Goal: Information Seeking & Learning: Learn about a topic

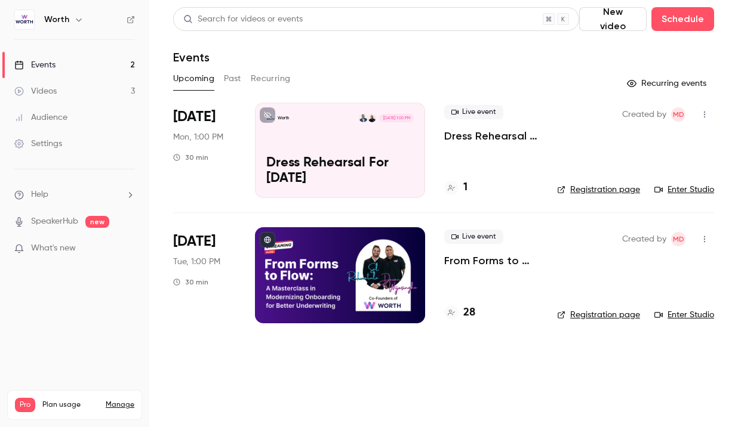
click at [469, 315] on h4 "28" at bounding box center [469, 313] width 12 height 16
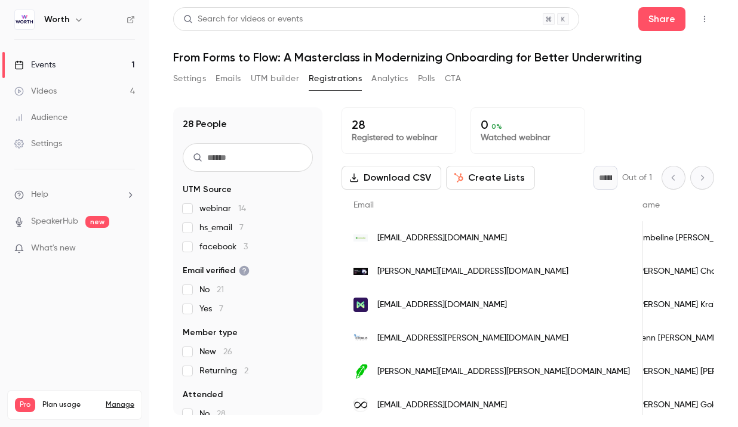
scroll to position [0, 20]
click at [59, 66] on link "Events 1" at bounding box center [74, 65] width 149 height 26
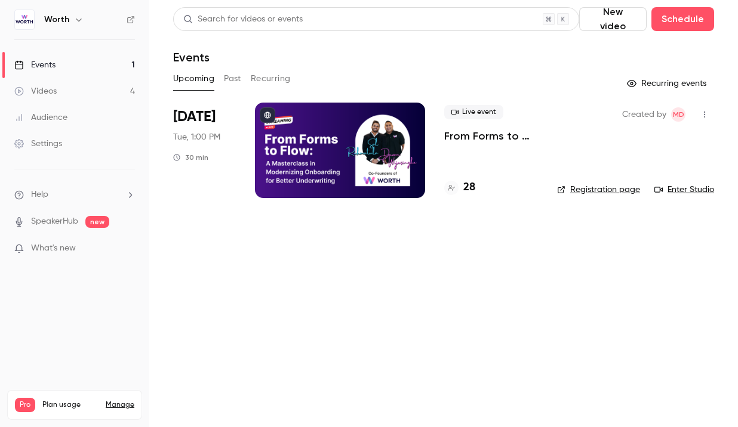
drag, startPoint x: 61, startPoint y: 128, endPoint x: 61, endPoint y: 113, distance: 14.9
click at [61, 113] on div "Audience" at bounding box center [40, 118] width 53 height 12
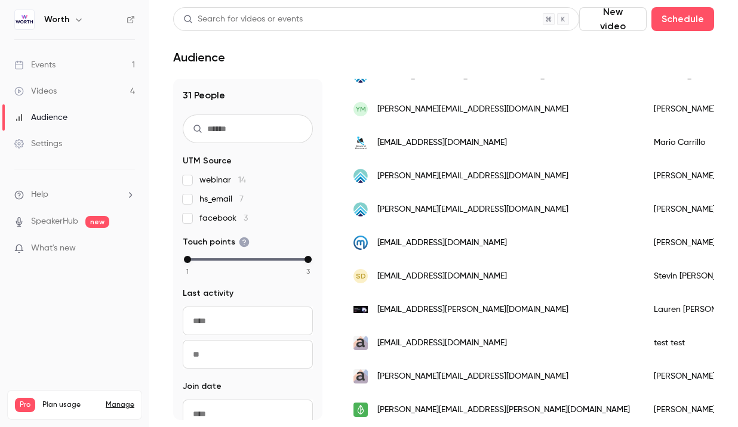
scroll to position [919, 0]
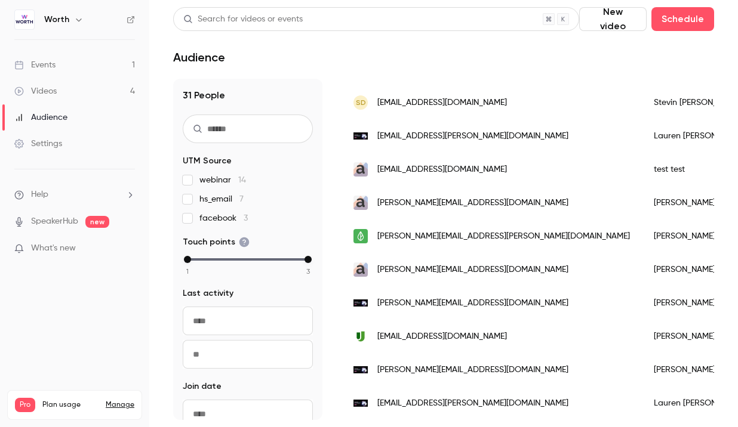
click at [61, 139] on div "Settings" at bounding box center [38, 144] width 48 height 12
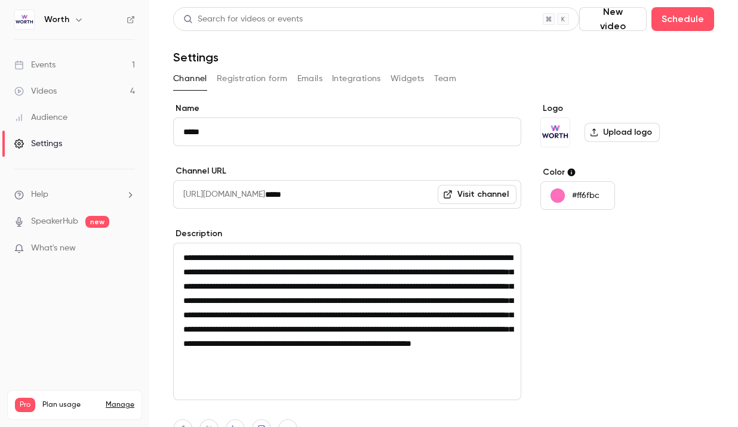
click at [56, 186] on ul "Help SpeakerHub new What's new" at bounding box center [74, 223] width 149 height 107
click at [56, 195] on li "Help" at bounding box center [74, 195] width 121 height 13
click at [59, 250] on div at bounding box center [369, 213] width 738 height 427
click at [59, 250] on span "What's new" at bounding box center [53, 248] width 45 height 13
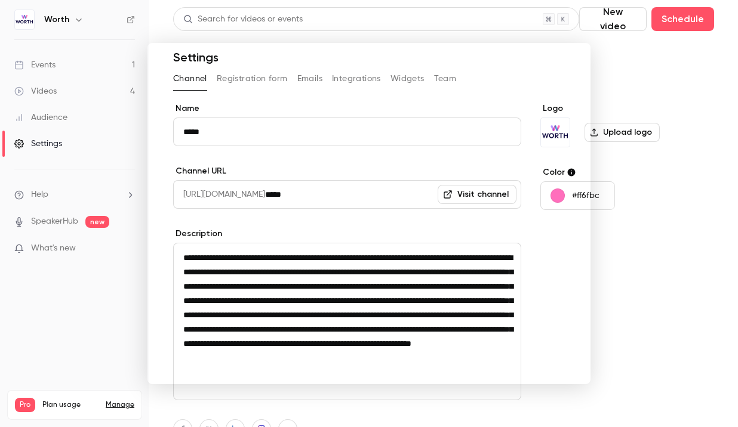
click at [112, 47] on div at bounding box center [369, 213] width 738 height 427
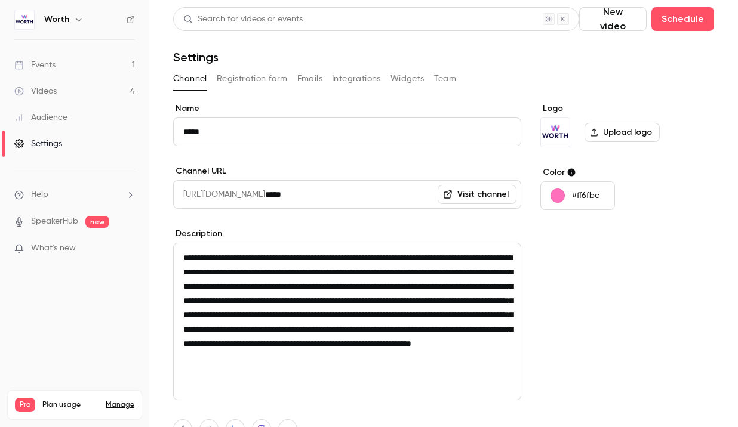
drag, startPoint x: 69, startPoint y: 41, endPoint x: 69, endPoint y: 58, distance: 17.3
click at [69, 43] on ul "Events 1 Videos 4 Audience Settings" at bounding box center [74, 104] width 149 height 129
click at [69, 65] on link "Events 1" at bounding box center [74, 65] width 149 height 26
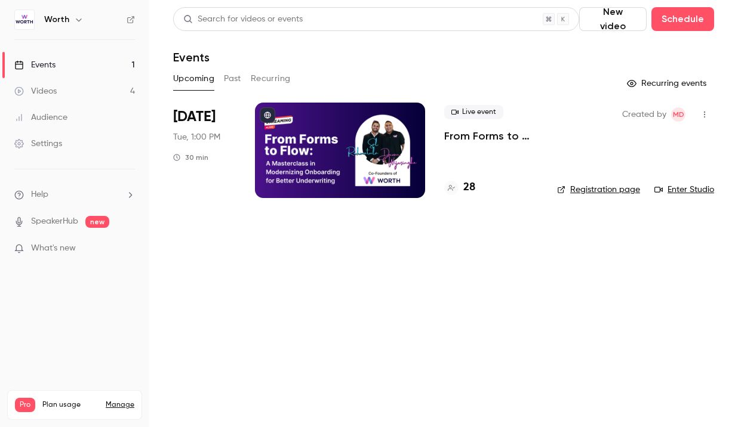
click at [232, 77] on button "Past" at bounding box center [232, 78] width 17 height 19
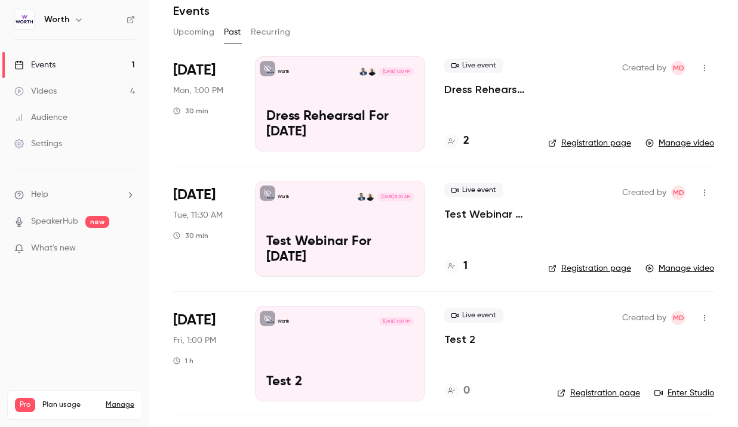
scroll to position [30, 0]
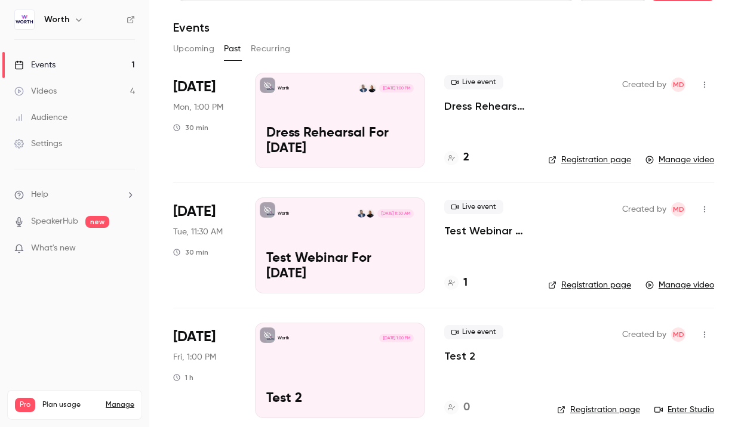
click at [522, 140] on div "Live event Dress Rehearsal For [DATE] 2" at bounding box center [486, 121] width 85 height 96
click at [705, 85] on icon "button" at bounding box center [705, 85] width 10 height 8
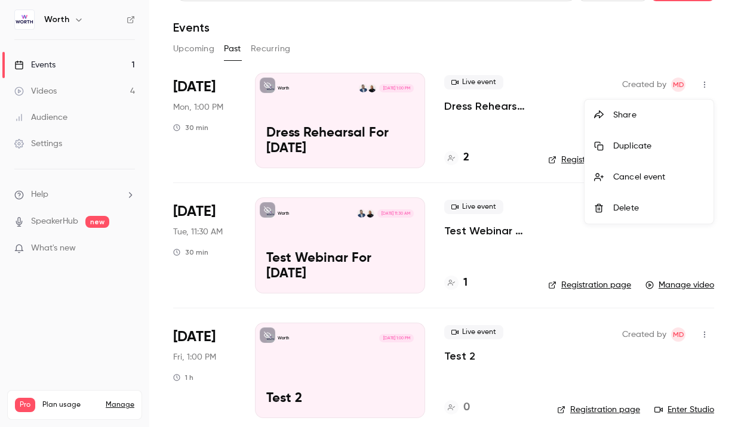
click at [478, 149] on div at bounding box center [369, 213] width 738 height 427
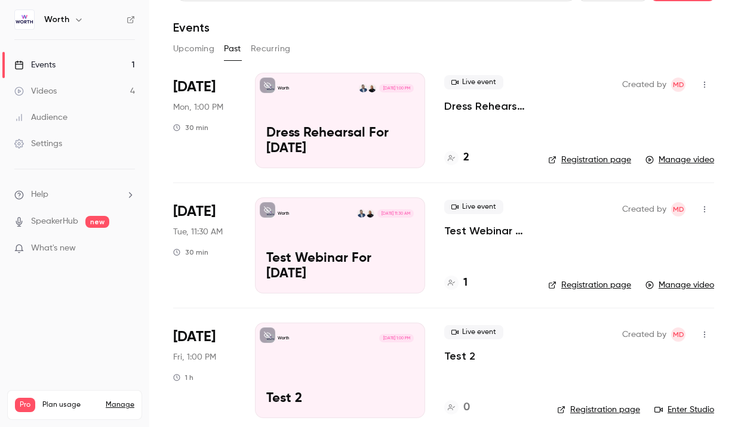
click at [208, 145] on div "[DATE] Mon, 1:00 PM 30 min" at bounding box center [204, 121] width 63 height 96
click at [278, 133] on p "Dress Rehearsal For [DATE]" at bounding box center [339, 141] width 147 height 31
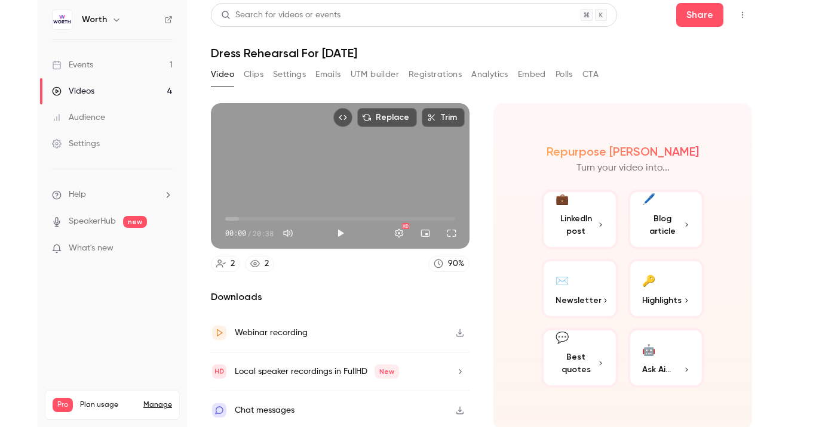
scroll to position [6, 0]
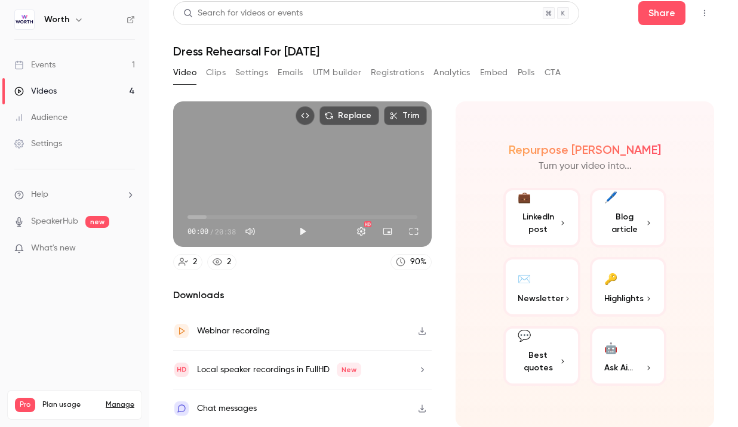
click at [287, 400] on div "Chat messages" at bounding box center [302, 409] width 259 height 38
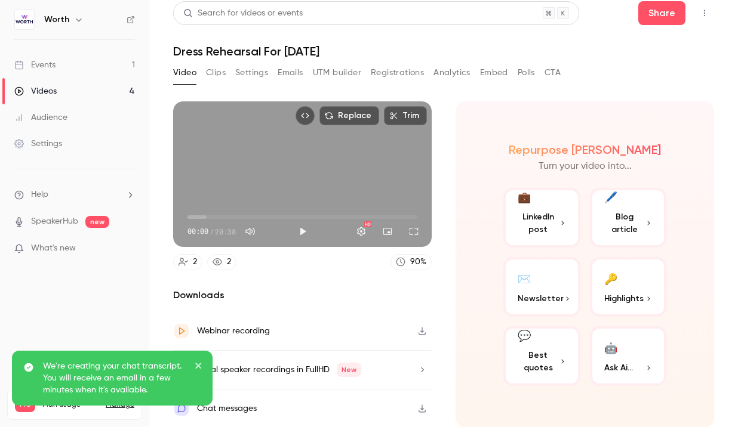
click at [130, 277] on nav "Worth Events 1 Videos 4 Audience Settings Help SpeakerHub new What's new Pro Pl…" at bounding box center [74, 213] width 149 height 427
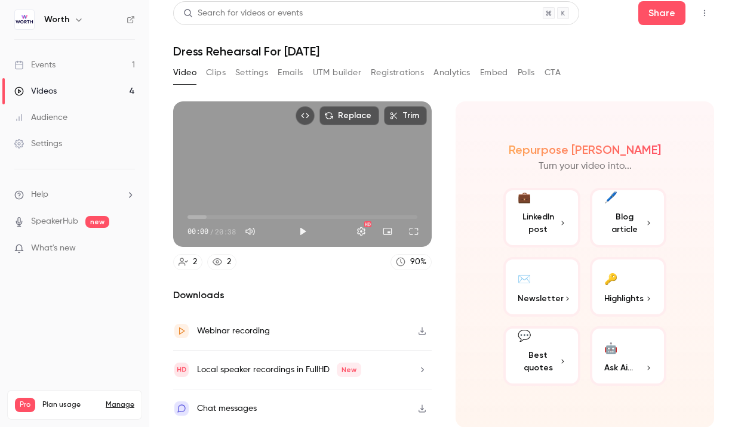
click at [422, 402] on button "button" at bounding box center [422, 408] width 19 height 19
